Goal: Check status: Check status

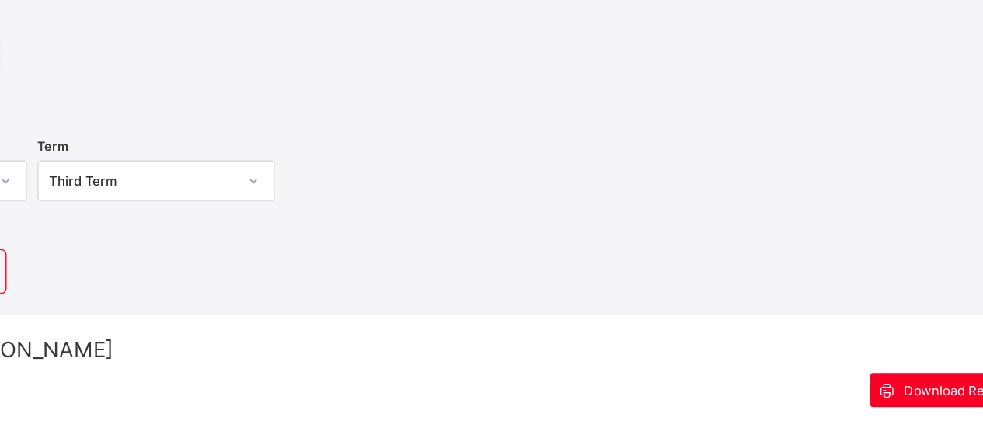
click at [651, 136] on div "Session [DATE]-[DATE] Term Third Term" at bounding box center [492, 137] width 896 height 96
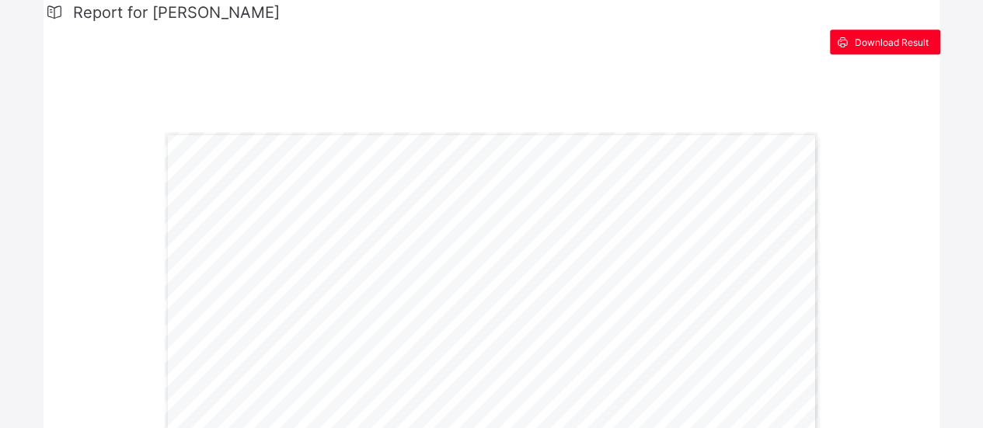
scroll to position [265, 0]
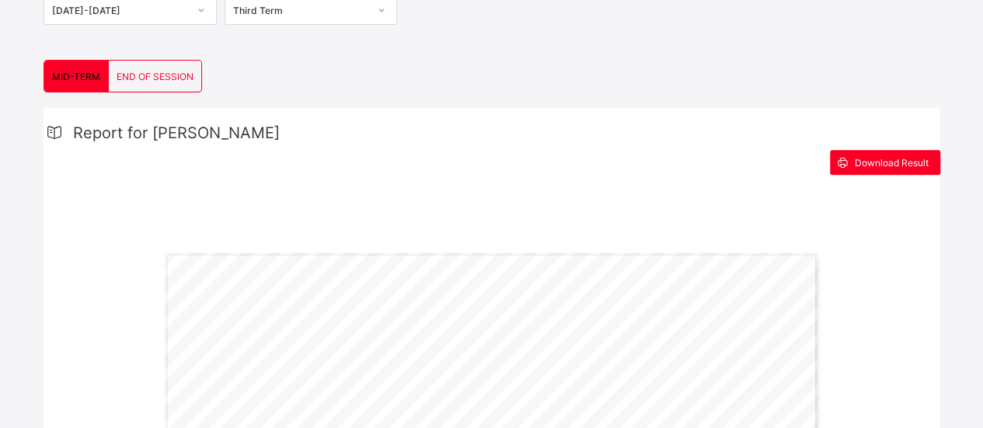
click at [138, 76] on span "END OF SESSION" at bounding box center [155, 77] width 77 height 12
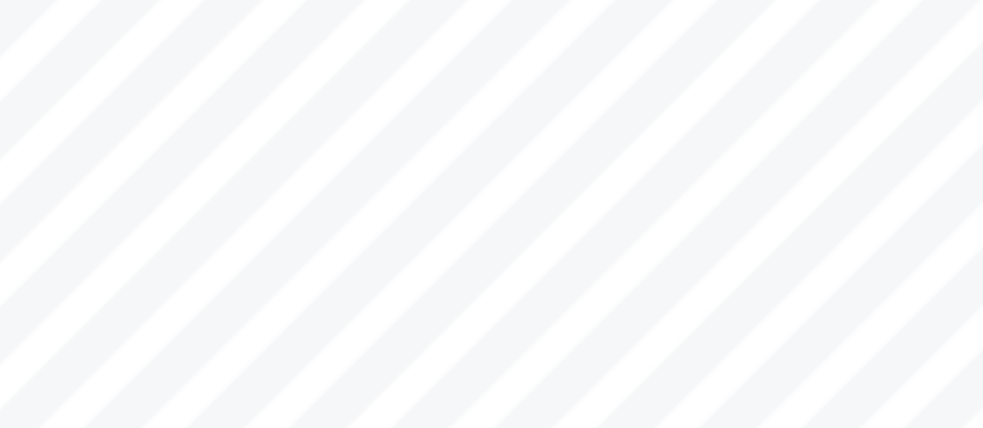
scroll to position [552, 0]
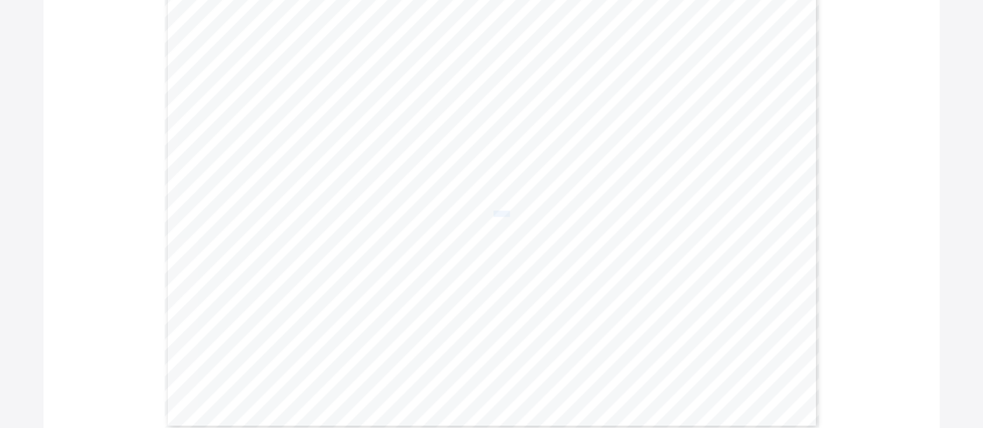
drag, startPoint x: 502, startPoint y: 210, endPoint x: 516, endPoint y: 211, distance: 14.0
click at [516, 211] on div "Page 1 Powered by Flexisaf Edusoft Limited | [URL][DOMAIN_NAME] SENIOR SCHOOL E…" at bounding box center [492, 197] width 655 height 463
click at [598, 337] on div "Page 1 Powered by Flexisaf Edusoft Limited | [URL][DOMAIN_NAME] SENIOR SCHOOL E…" at bounding box center [492, 197] width 655 height 463
drag, startPoint x: 421, startPoint y: 261, endPoint x: 440, endPoint y: 261, distance: 18.7
click at [440, 261] on div "Page 1 Powered by Flexisaf Edusoft Limited | [URL][DOMAIN_NAME] SENIOR SCHOOL E…" at bounding box center [492, 197] width 655 height 463
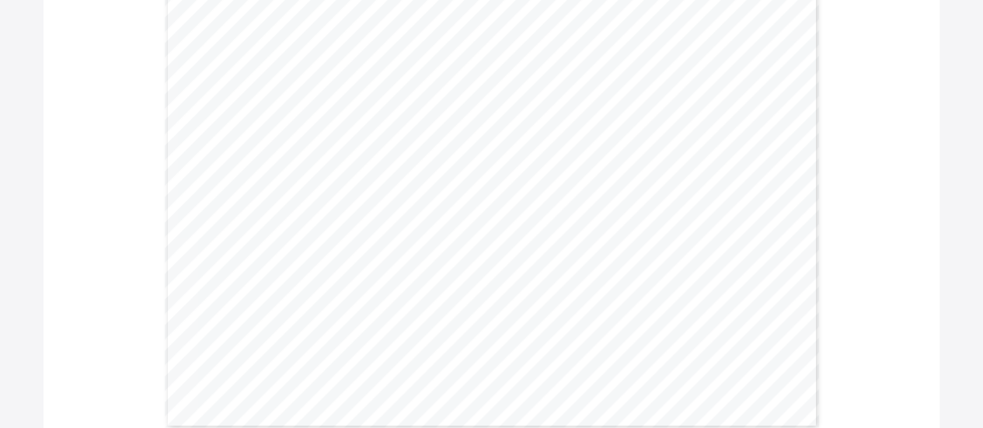
click at [645, 344] on div "Page 1 Powered by Flexisaf Edusoft Limited | [URL][DOMAIN_NAME] SENIOR SCHOOL E…" at bounding box center [492, 197] width 655 height 463
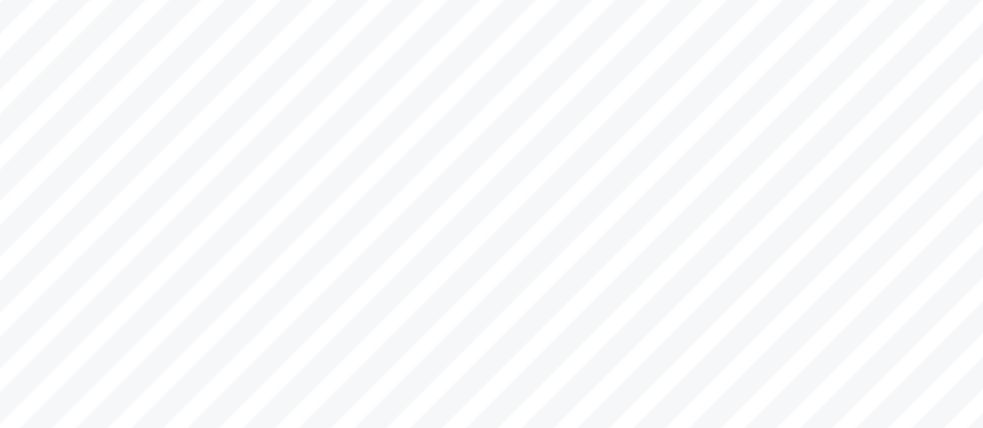
scroll to position [515, 0]
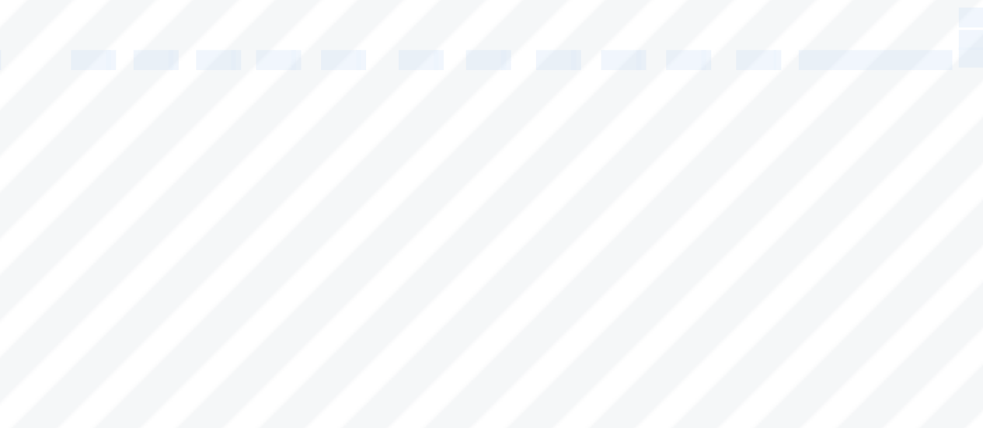
drag, startPoint x: 337, startPoint y: 285, endPoint x: 354, endPoint y: 323, distance: 41.8
click at [353, 323] on div "Page 1 Powered by Flexisaf Edusoft Limited | [URL][DOMAIN_NAME] SENIOR SCHOOL E…" at bounding box center [492, 234] width 655 height 463
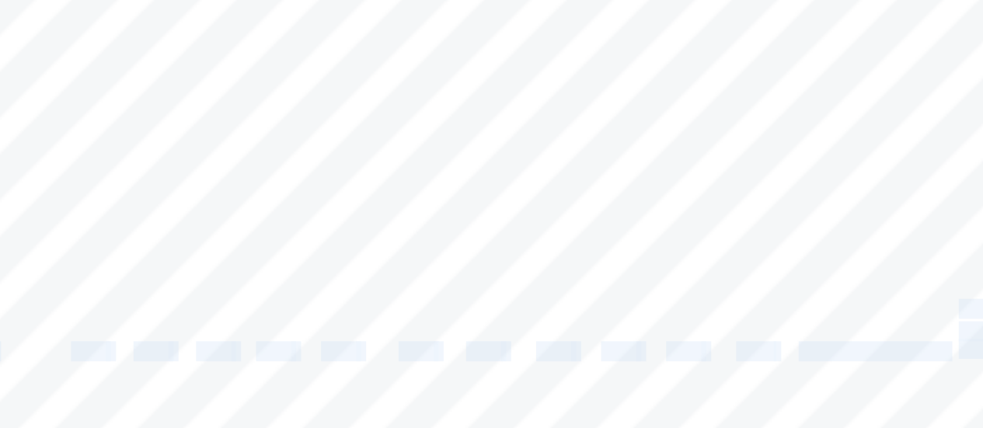
scroll to position [514, 0]
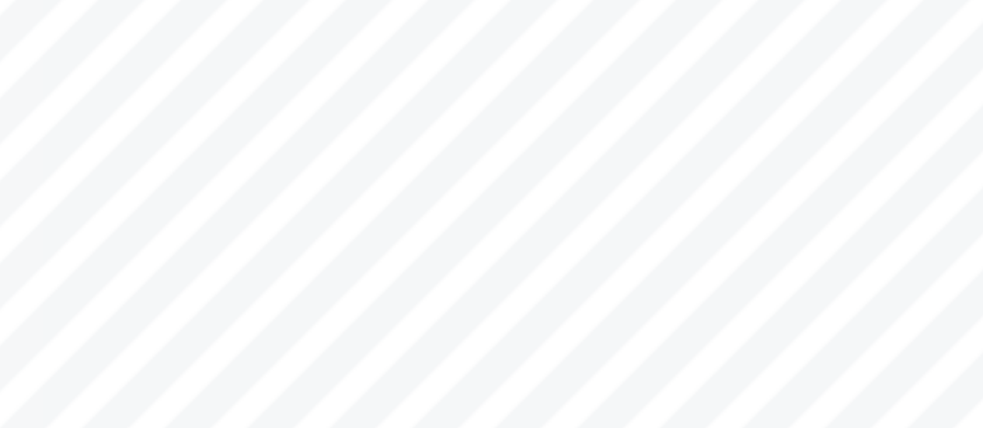
drag, startPoint x: 342, startPoint y: 297, endPoint x: 284, endPoint y: 205, distance: 108.7
click at [284, 205] on div "Page 1 Powered by Flexisaf Edusoft Limited | [URL][DOMAIN_NAME] SENIOR SCHOOL E…" at bounding box center [492, 234] width 655 height 463
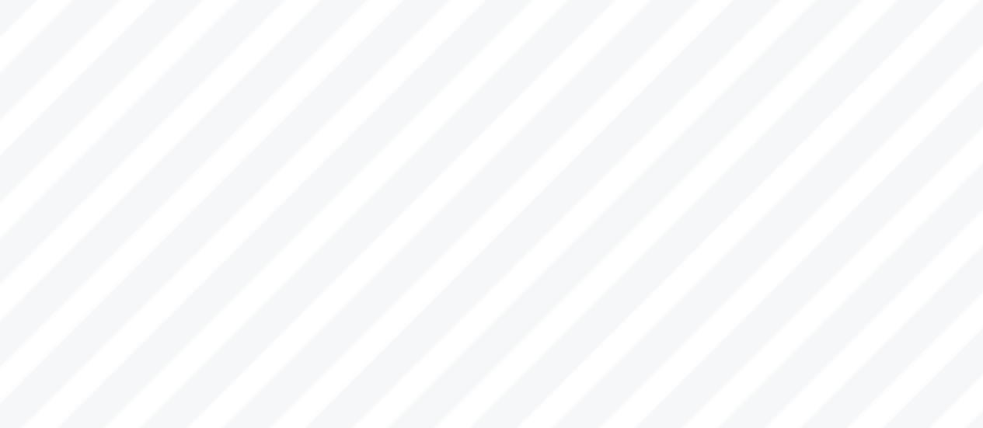
click at [299, 101] on span "63.6" at bounding box center [295, 103] width 11 height 5
click at [295, 102] on span "63.6" at bounding box center [295, 103] width 11 height 5
click at [370, 107] on div "Page 1 Powered by Flexisaf Edusoft Limited | [URL][DOMAIN_NAME] SENIOR SCHOOL E…" at bounding box center [492, 234] width 655 height 463
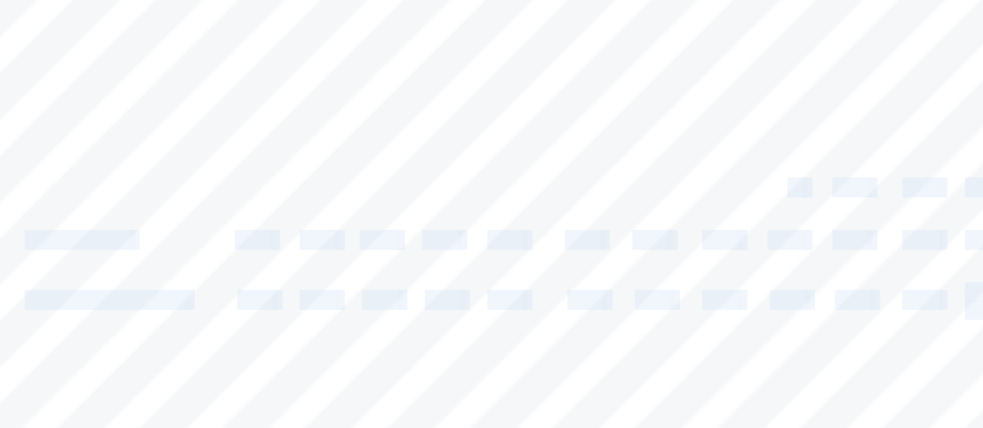
drag, startPoint x: 420, startPoint y: 106, endPoint x: 428, endPoint y: 103, distance: 8.1
click at [428, 103] on div "Page 1 Powered by Flexisaf Edusoft Limited | [URL][DOMAIN_NAME] SENIOR SCHOOL E…" at bounding box center [492, 234] width 655 height 463
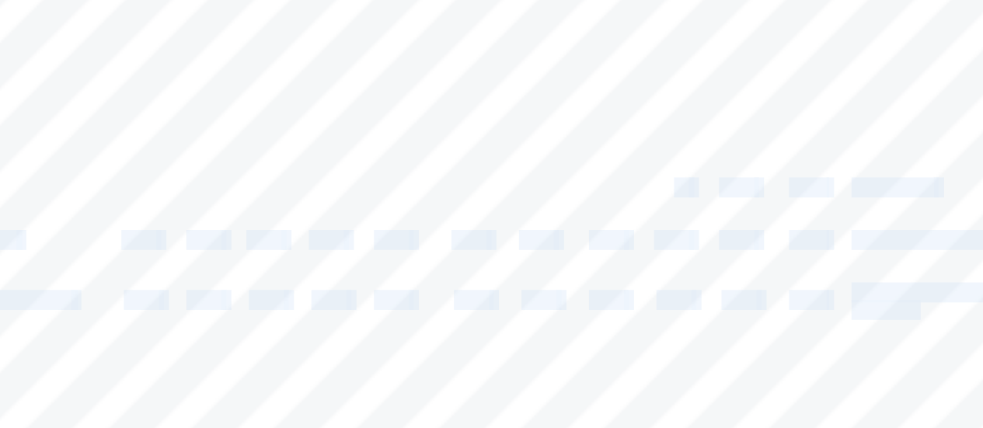
click at [372, 89] on div "Page 1 Powered by Flexisaf Edusoft Limited | [URL][DOMAIN_NAME] SENIOR SCHOOL E…" at bounding box center [492, 234] width 655 height 463
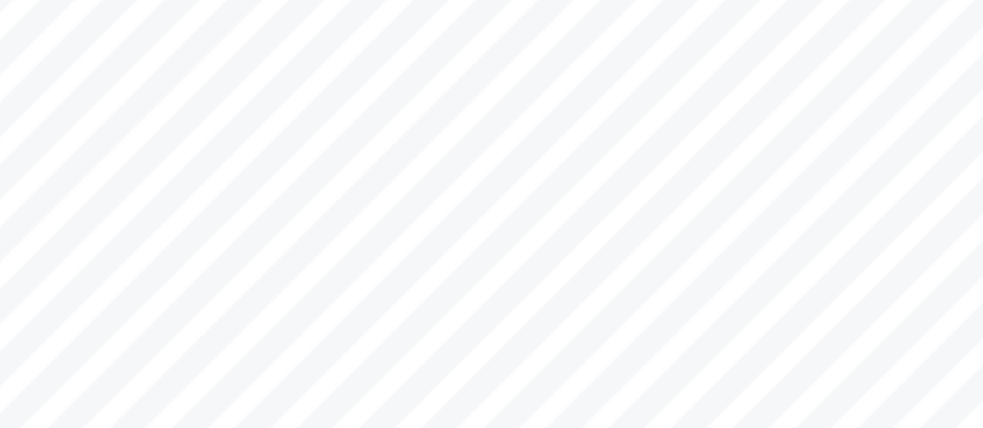
scroll to position [514, 0]
